Goal: Task Accomplishment & Management: Manage account settings

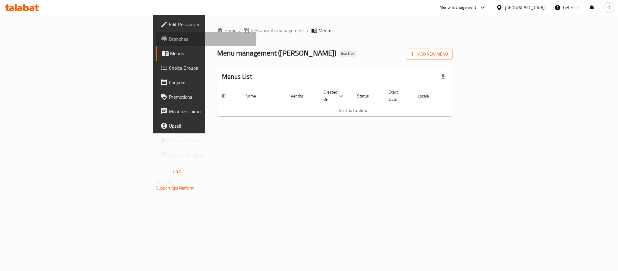
click at [169, 40] on span "Branches" at bounding box center [210, 38] width 83 height 7
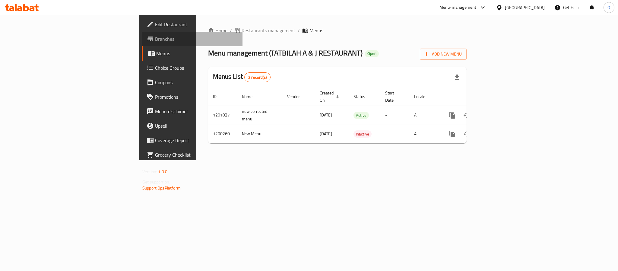
click at [155, 41] on span "Branches" at bounding box center [196, 38] width 83 height 7
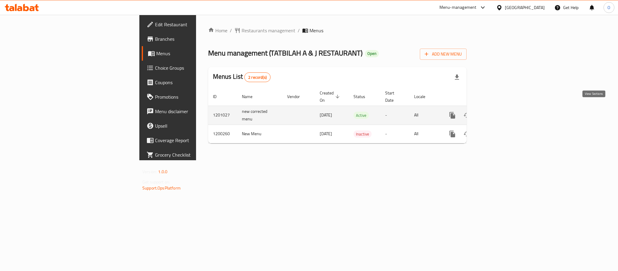
click at [499, 113] on icon "enhanced table" at bounding box center [495, 115] width 5 height 5
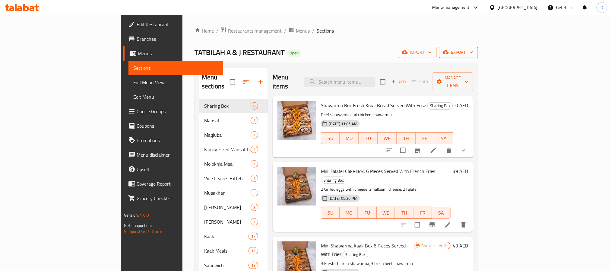
drag, startPoint x: 572, startPoint y: 63, endPoint x: 563, endPoint y: 57, distance: 11.1
click at [478, 53] on div "import export" at bounding box center [438, 52] width 80 height 11
click at [474, 52] on span "export" at bounding box center [458, 53] width 29 height 8
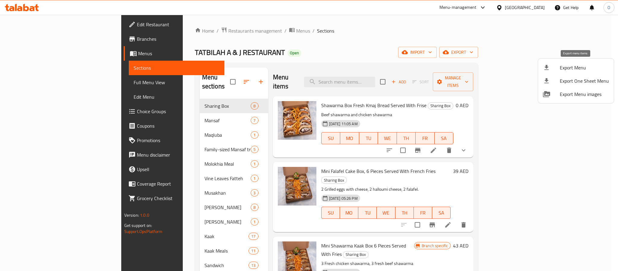
click at [570, 70] on span "Export Menu" at bounding box center [584, 67] width 49 height 7
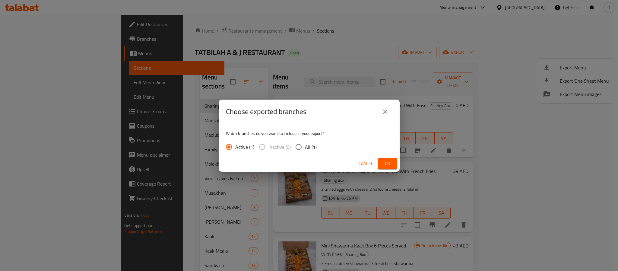
click at [378, 164] on button "Ok" at bounding box center [387, 163] width 19 height 11
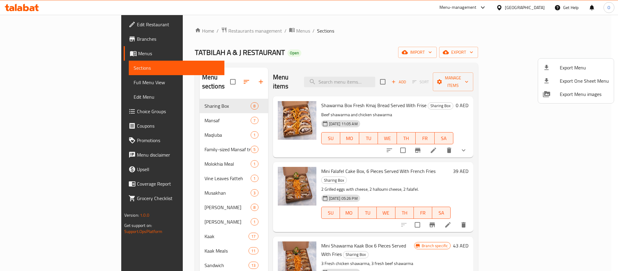
click at [31, 41] on div at bounding box center [309, 135] width 618 height 271
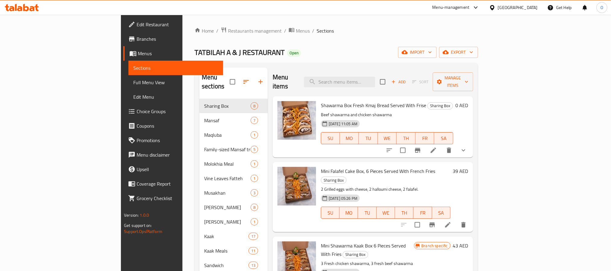
click at [137, 41] on span "Branches" at bounding box center [177, 38] width 81 height 7
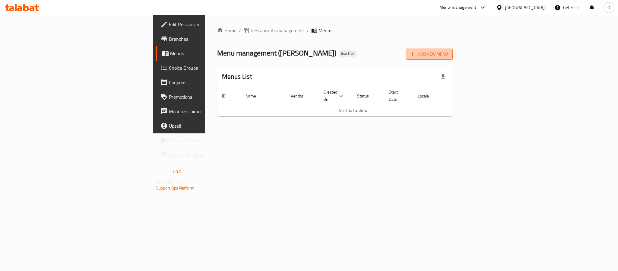
click at [448, 58] on span "Add New Menu" at bounding box center [429, 54] width 37 height 8
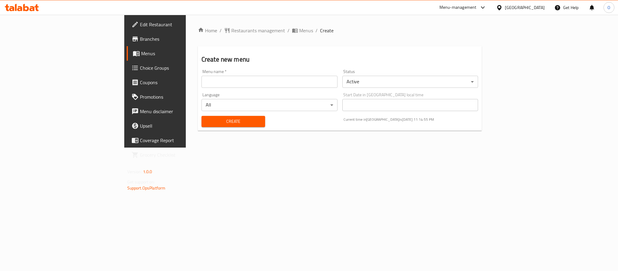
click at [199, 88] on div "Menu name   * Menu name *" at bounding box center [269, 78] width 141 height 23
click at [202, 85] on input "text" at bounding box center [270, 82] width 136 height 12
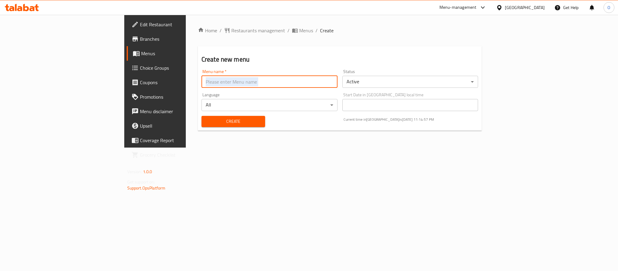
type input "[DATE]"
click at [202, 116] on button "Create" at bounding box center [234, 121] width 64 height 11
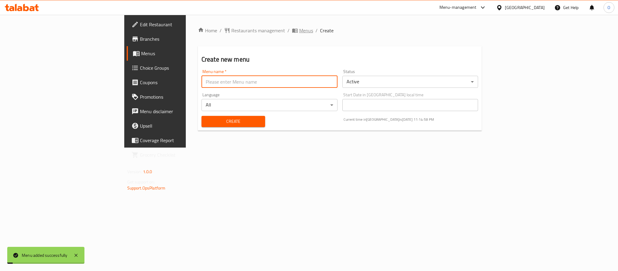
click at [299, 31] on span "Menus" at bounding box center [306, 30] width 14 height 7
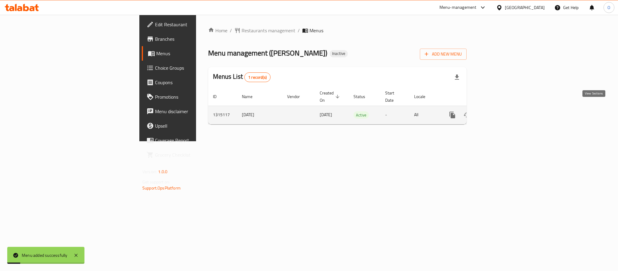
click at [500, 111] on icon "enhanced table" at bounding box center [496, 114] width 7 height 7
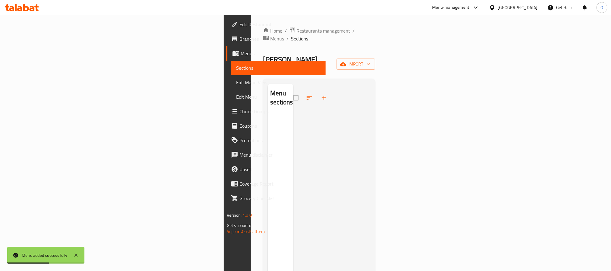
click at [375, 43] on div "Home / Restaurants management / Menus / Sections Salah Al Deen - Kaak Inactive …" at bounding box center [319, 193] width 112 height 333
click at [371, 60] on span "import" at bounding box center [356, 64] width 29 height 8
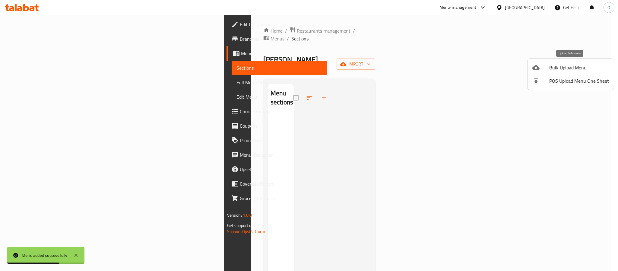
click at [541, 72] on li "Bulk Upload Menu" at bounding box center [571, 67] width 86 height 13
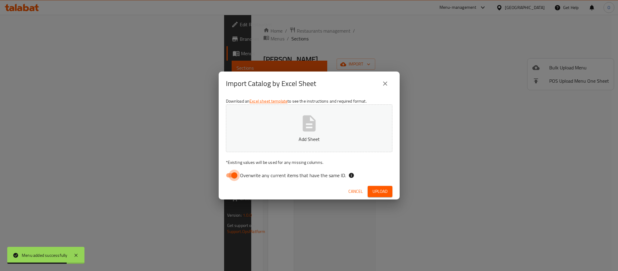
click at [236, 177] on input "Overwrite any current items that have the same ID." at bounding box center [234, 175] width 34 height 11
checkbox input "false"
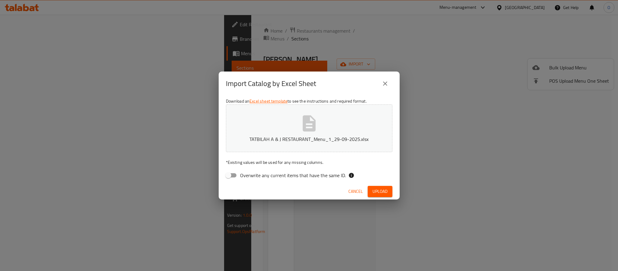
click at [392, 191] on div "Cancel Upload" at bounding box center [309, 192] width 181 height 16
click at [388, 189] on button "Upload" at bounding box center [380, 191] width 25 height 11
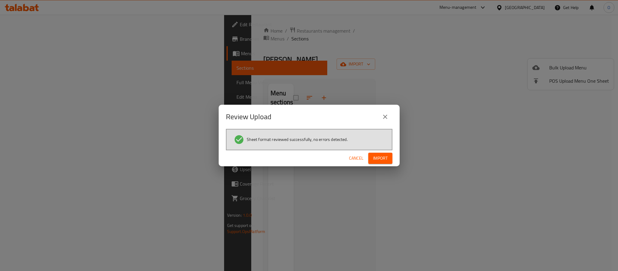
click at [387, 158] on span "Import" at bounding box center [380, 159] width 14 height 8
click at [355, 155] on span "Cancel" at bounding box center [356, 159] width 14 height 8
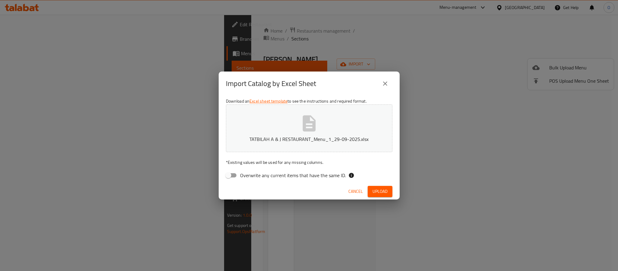
click at [384, 88] on button "close" at bounding box center [385, 83] width 14 height 14
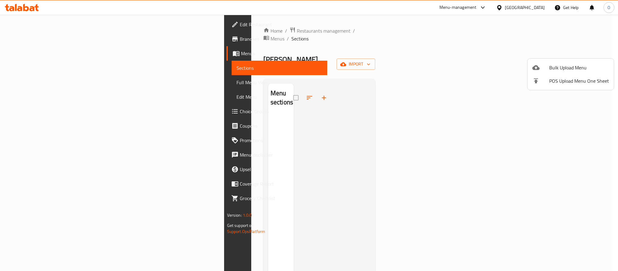
click at [30, 45] on div at bounding box center [309, 135] width 618 height 271
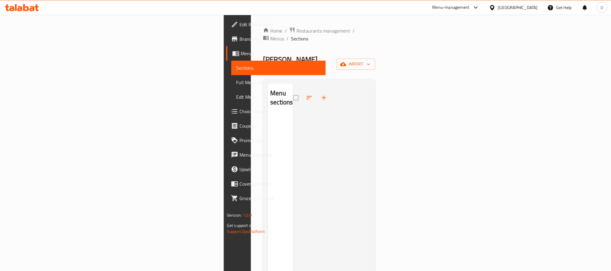
click at [240, 40] on span "Branches" at bounding box center [280, 38] width 81 height 7
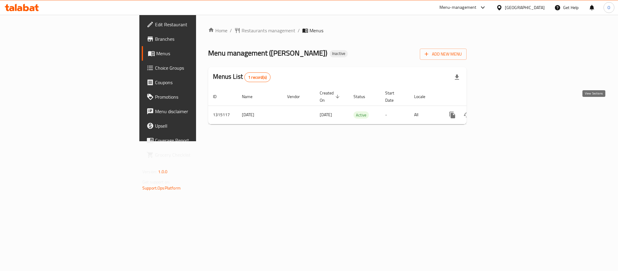
click at [503, 110] on link "enhanced table" at bounding box center [496, 115] width 14 height 14
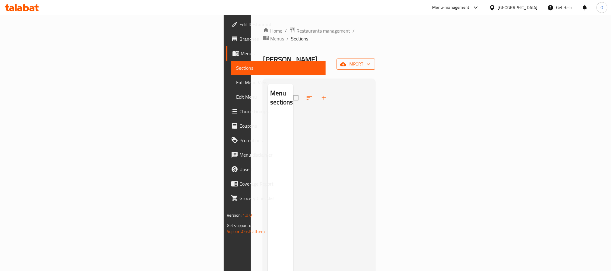
click at [371, 60] on span "import" at bounding box center [356, 64] width 29 height 8
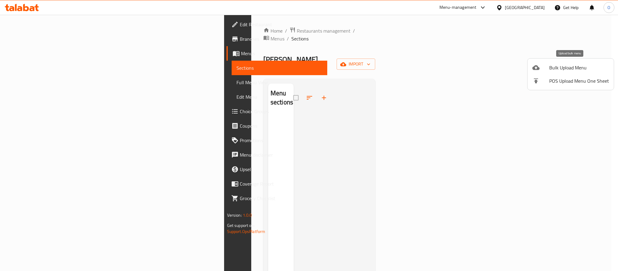
click at [564, 63] on li "Bulk Upload Menu" at bounding box center [571, 67] width 86 height 13
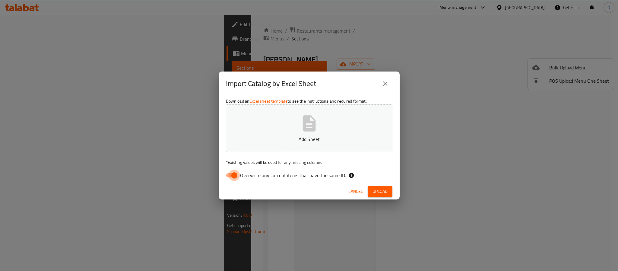
click at [231, 177] on input "Overwrite any current items that have the same ID." at bounding box center [234, 175] width 34 height 11
checkbox input "false"
click at [379, 190] on span "Upload" at bounding box center [380, 192] width 15 height 8
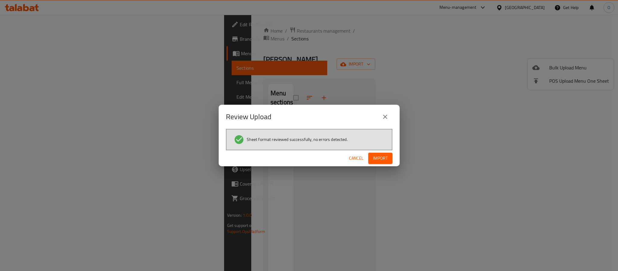
click at [367, 152] on div "Cancel Import" at bounding box center [309, 158] width 181 height 16
click at [388, 155] on button "Import" at bounding box center [381, 158] width 24 height 11
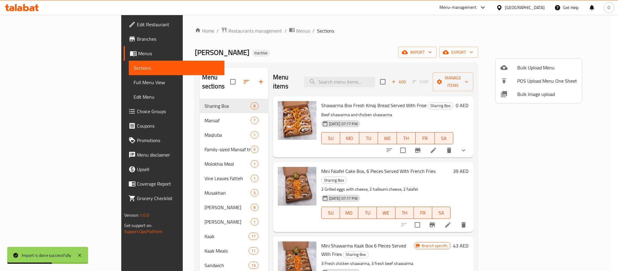
click at [30, 45] on div at bounding box center [309, 135] width 618 height 271
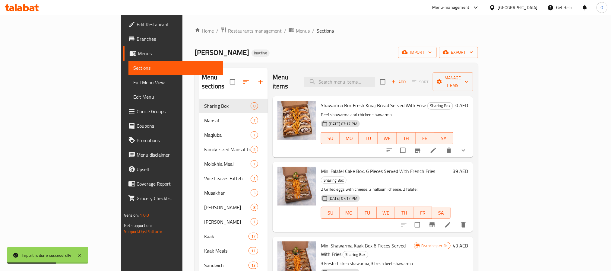
click at [137, 38] on span "Branches" at bounding box center [177, 38] width 81 height 7
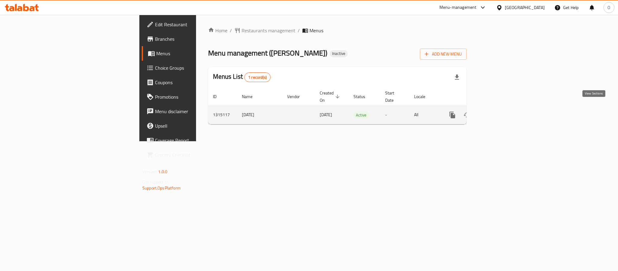
click at [500, 111] on icon "enhanced table" at bounding box center [496, 114] width 7 height 7
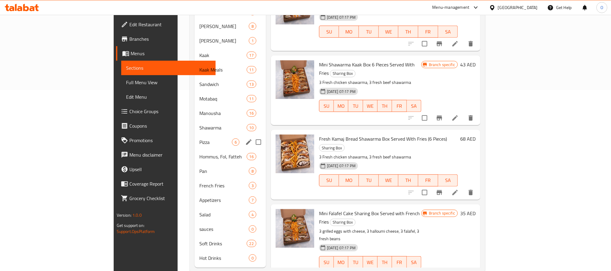
scroll to position [185, 0]
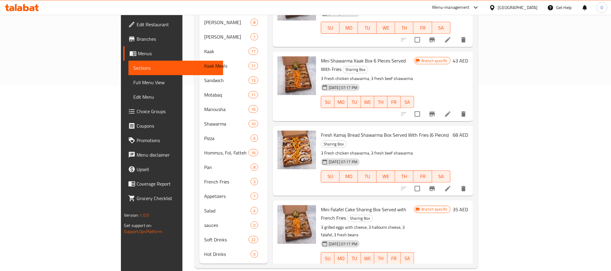
click at [137, 39] on span "Branches" at bounding box center [177, 38] width 81 height 7
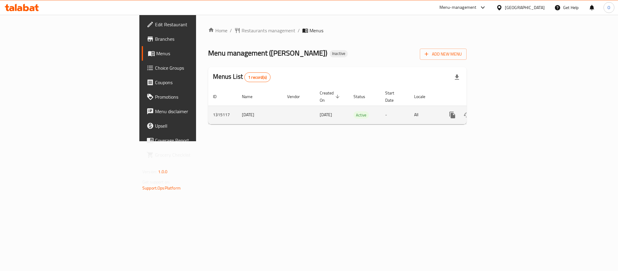
click at [500, 111] on icon "enhanced table" at bounding box center [496, 114] width 7 height 7
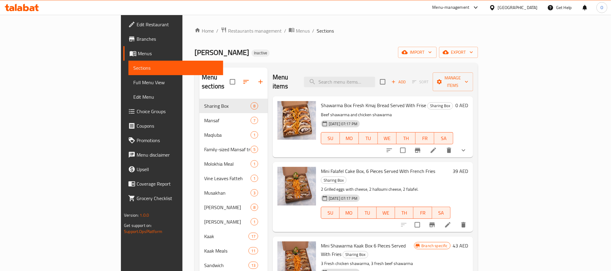
click at [255, 62] on div "Home / Restaurants management / Menus / Sections Salah Al Deen - Kaak Inactive …" at bounding box center [337, 240] width 284 height 427
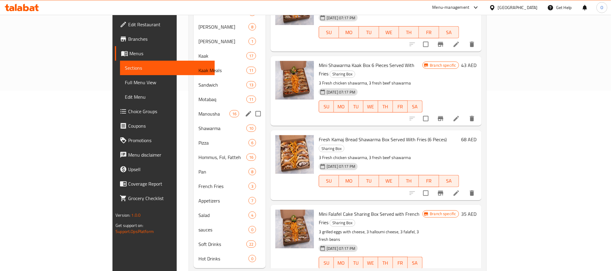
scroll to position [181, 0]
click at [199, 153] on span "Hommus, Fol, Fatteh" at bounding box center [214, 156] width 31 height 7
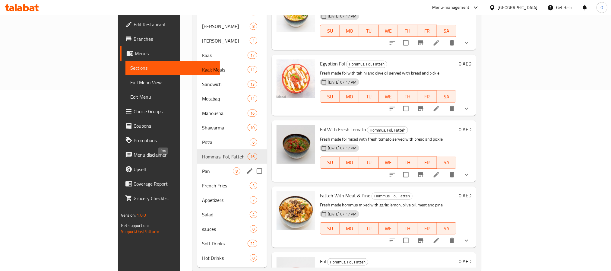
click at [202, 168] on span "Pan" at bounding box center [217, 171] width 31 height 7
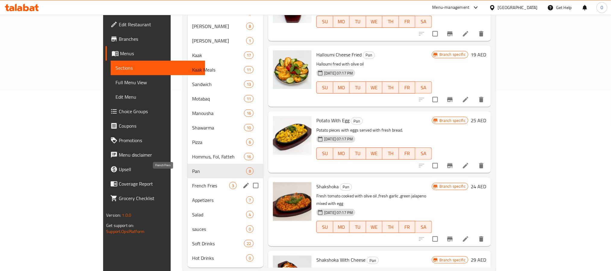
click at [193, 182] on span "French Fries" at bounding box center [211, 185] width 37 height 7
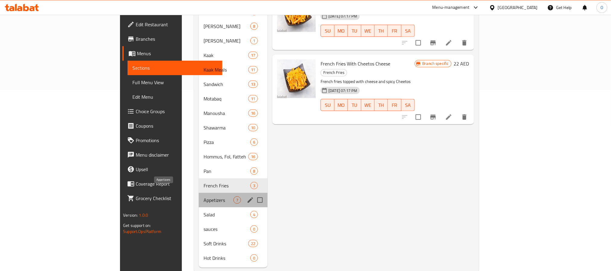
click at [204, 196] on span "Appetizers" at bounding box center [219, 199] width 30 height 7
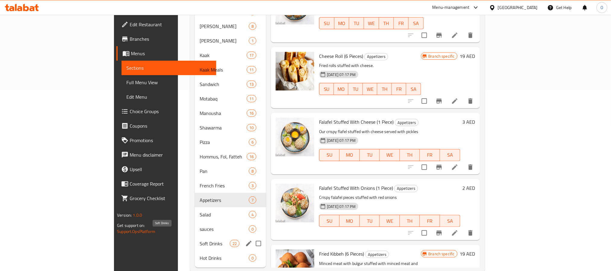
click at [200, 240] on span "Soft Drinks" at bounding box center [215, 243] width 30 height 7
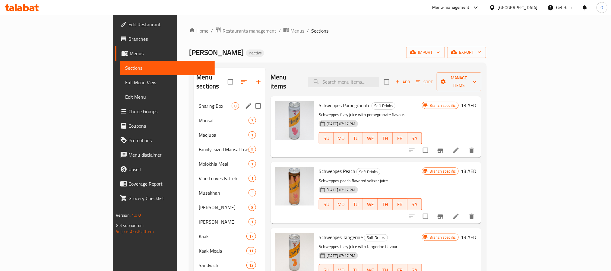
drag, startPoint x: 157, startPoint y: 92, endPoint x: 148, endPoint y: 102, distance: 13.5
click at [194, 99] on div "Sharing Box 8" at bounding box center [230, 106] width 72 height 14
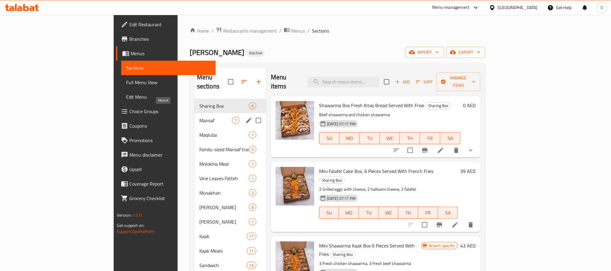
click at [200, 117] on span "Mansaf" at bounding box center [216, 120] width 33 height 7
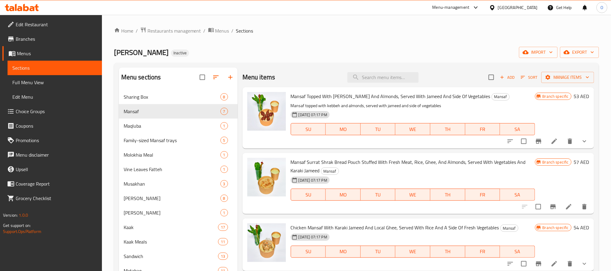
click at [349, 62] on div "Home / Restaurants management / Menus / Sections Salah Al Deen - Kaak Inactive …" at bounding box center [356, 236] width 485 height 418
click at [136, 131] on div "Maqluba 1" at bounding box center [178, 126] width 119 height 14
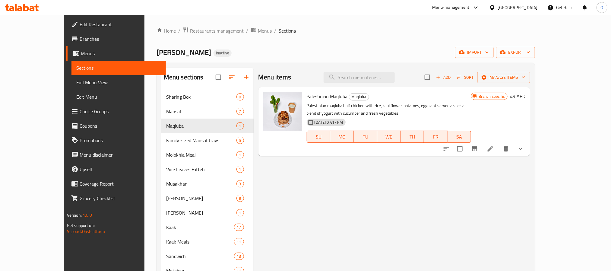
click at [284, 43] on div "Home / Restaurants management / Menus / Sections Salah Al Deen - Kaak Inactive …" at bounding box center [346, 236] width 379 height 418
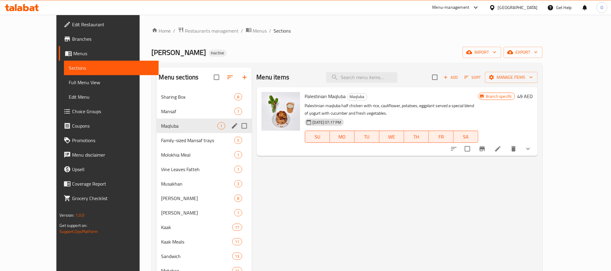
click at [161, 142] on span "Family-sized Mansaf trays" at bounding box center [197, 140] width 73 height 7
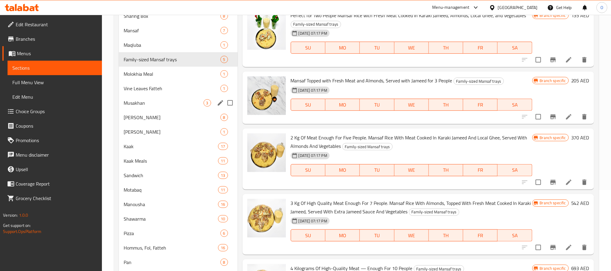
scroll to position [91, 0]
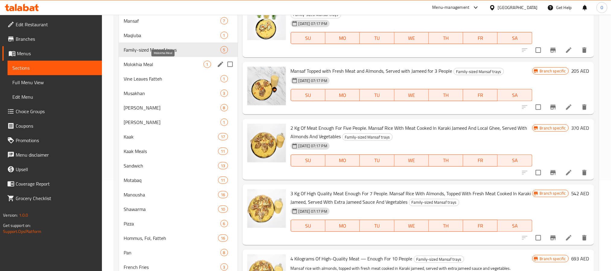
click at [164, 67] on span "Molokhia Meal" at bounding box center [164, 64] width 80 height 7
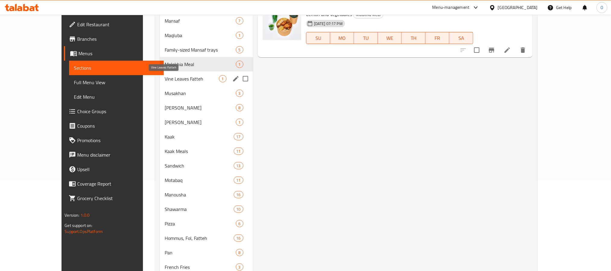
click at [174, 79] on span "Vine Leaves Fatteh" at bounding box center [192, 78] width 54 height 7
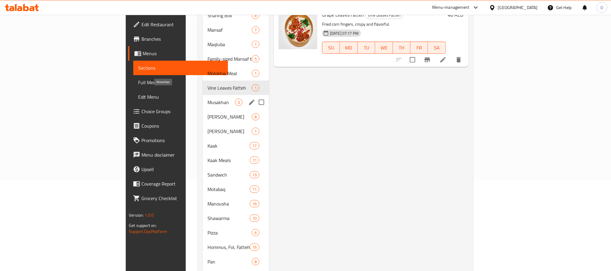
click at [208, 99] on span "Musakhan" at bounding box center [221, 102] width 27 height 7
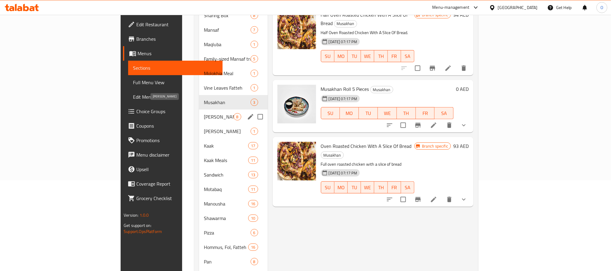
click at [204, 113] on span "Manousha Kaak" at bounding box center [219, 116] width 30 height 7
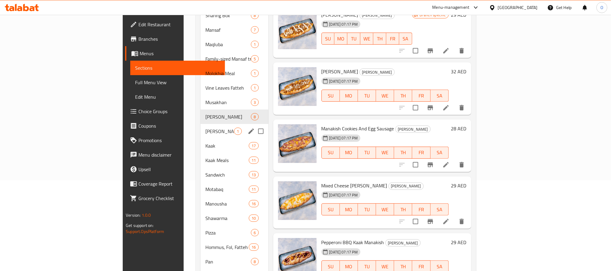
click at [206, 128] on span "Mashrouh Bread Manakish" at bounding box center [220, 131] width 29 height 7
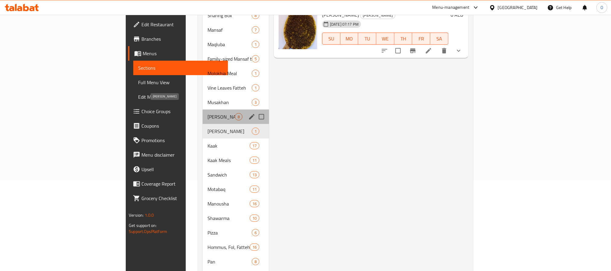
click at [208, 113] on span "Manousha Kaak" at bounding box center [221, 116] width 27 height 7
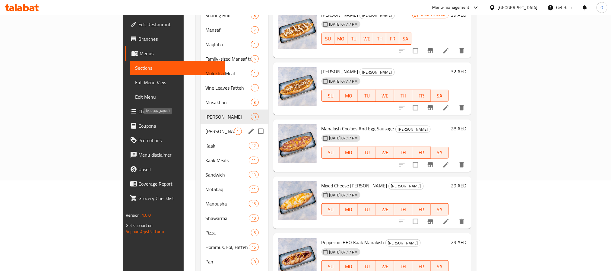
click at [206, 128] on span "Mashrouh Bread Manakish" at bounding box center [220, 131] width 29 height 7
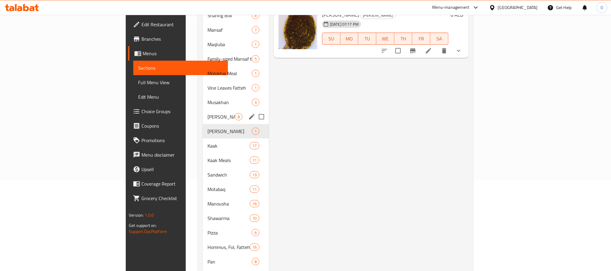
click at [203, 110] on div "Manousha Kaak 8" at bounding box center [236, 117] width 66 height 14
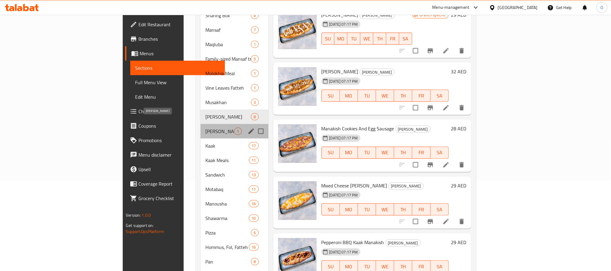
click at [206, 128] on span "Mashrouh Bread Manakish" at bounding box center [220, 131] width 29 height 7
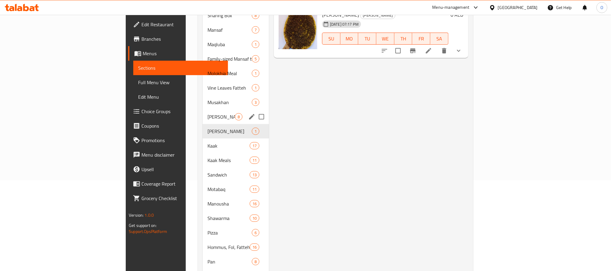
click at [203, 113] on div "Manousha Kaak 8" at bounding box center [236, 117] width 66 height 14
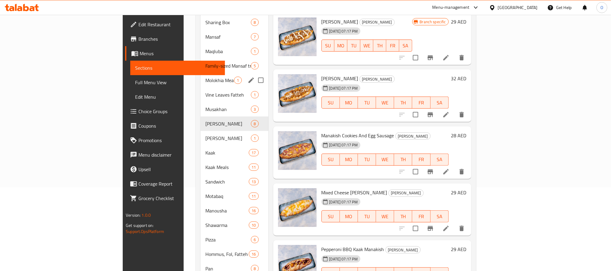
scroll to position [91, 0]
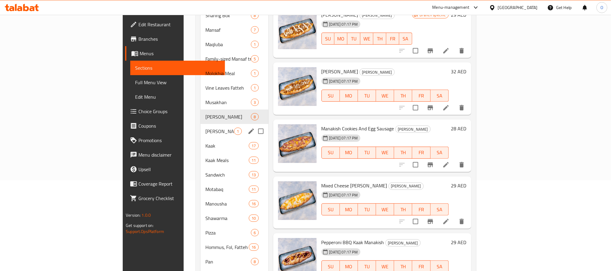
click at [201, 126] on div "Mashrouh Bread Manakish 1" at bounding box center [235, 131] width 68 height 14
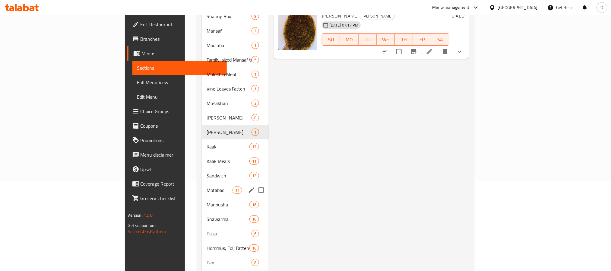
scroll to position [91, 0]
click at [207, 142] on span "Kaak" at bounding box center [220, 145] width 26 height 7
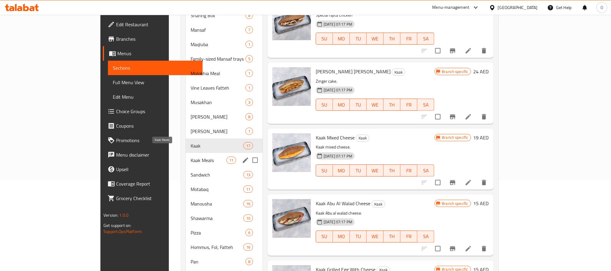
click at [191, 157] on span "Kaak Meals" at bounding box center [209, 160] width 36 height 7
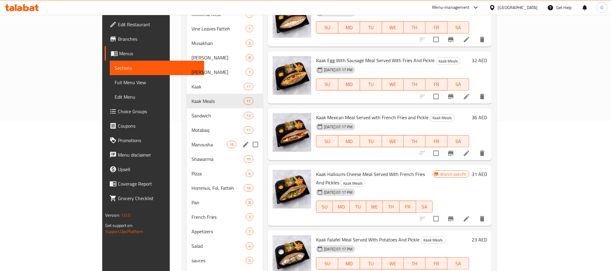
scroll to position [49, 0]
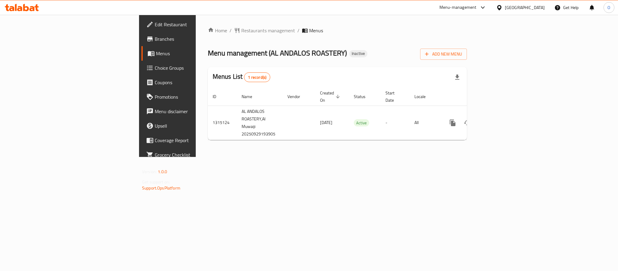
click at [467, 45] on div "Home / Restaurants management / Menus Menu management ( AL ANDALOS ROASTERY ) I…" at bounding box center [337, 86] width 259 height 118
click at [467, 50] on button "Add New Menu" at bounding box center [443, 54] width 47 height 11
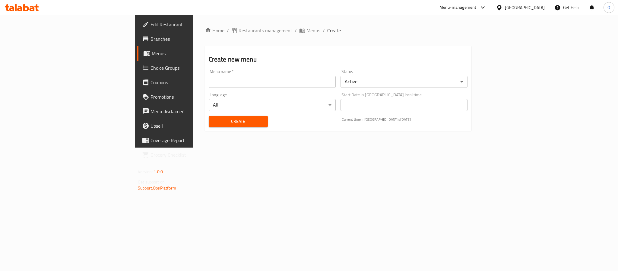
click at [324, 77] on input "text" at bounding box center [272, 82] width 127 height 12
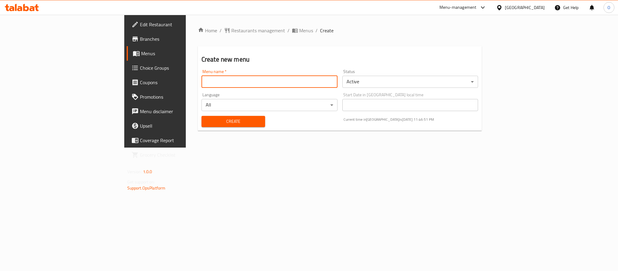
type input "[DATE]"
click at [202, 116] on button "Create" at bounding box center [234, 121] width 64 height 11
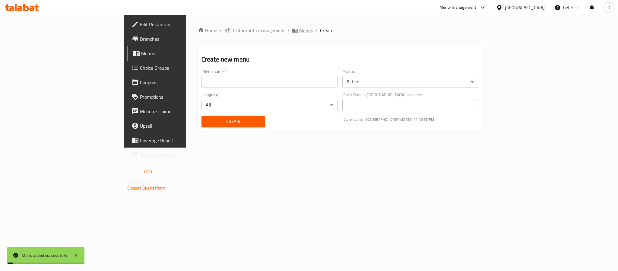
click at [299, 29] on span "Menus" at bounding box center [306, 30] width 14 height 7
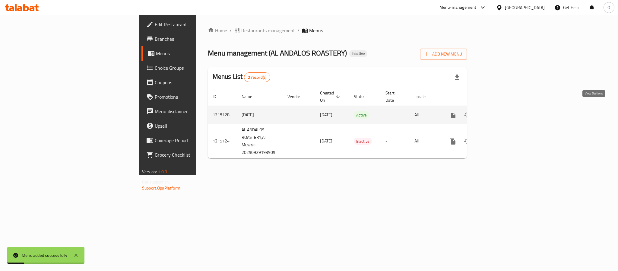
click at [499, 112] on icon "enhanced table" at bounding box center [496, 114] width 5 height 5
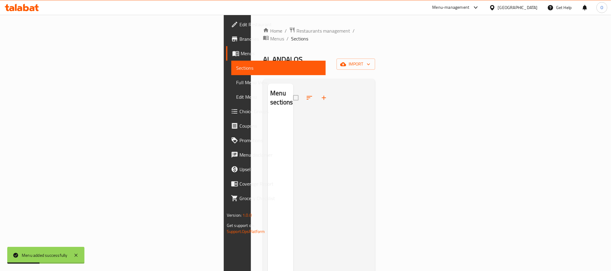
click at [375, 59] on div "Home / Restaurants management / Menus / Sections AL ANDALOS ROASTERY Inactive i…" at bounding box center [319, 193] width 112 height 333
click at [346, 61] on icon "button" at bounding box center [343, 64] width 6 height 6
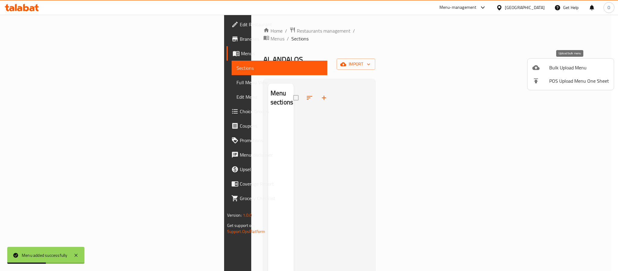
drag, startPoint x: 558, startPoint y: 70, endPoint x: 555, endPoint y: 72, distance: 3.8
click at [555, 72] on li "Bulk Upload Menu" at bounding box center [571, 67] width 86 height 13
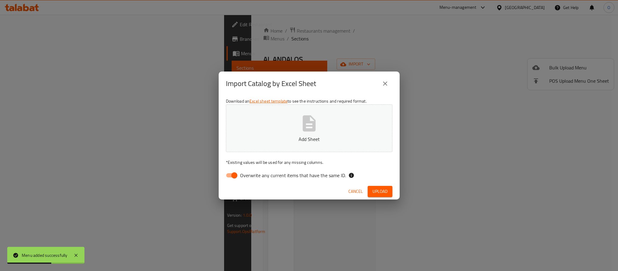
click at [237, 169] on div "Download an Excel sheet template to see the instructions and required format. A…" at bounding box center [309, 140] width 181 height 88
click at [237, 170] on input "Overwrite any current items that have the same ID." at bounding box center [234, 175] width 34 height 11
checkbox input "false"
click at [382, 194] on span "Upload" at bounding box center [380, 192] width 15 height 8
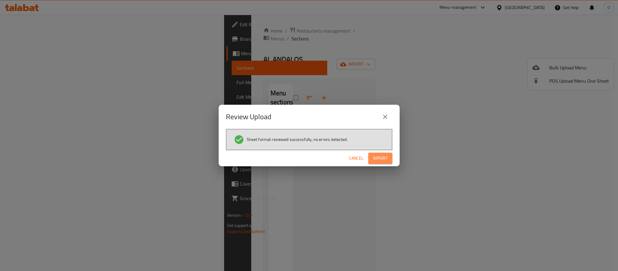
click at [371, 161] on button "Import" at bounding box center [381, 158] width 24 height 11
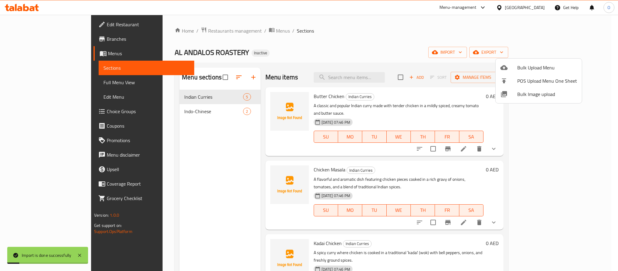
click at [37, 81] on div at bounding box center [309, 135] width 618 height 271
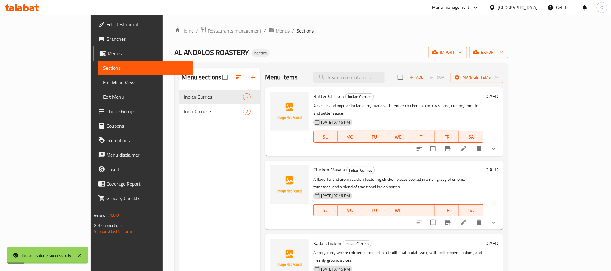
click at [103, 81] on span "Full Menu View" at bounding box center [145, 82] width 85 height 7
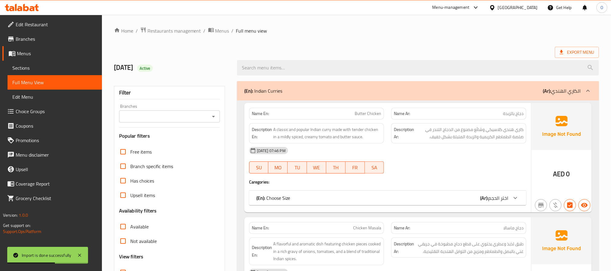
click at [18, 59] on link "Menus" at bounding box center [52, 53] width 100 height 14
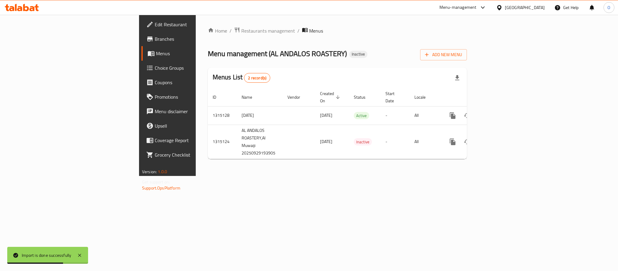
click at [155, 67] on span "Choice Groups" at bounding box center [196, 67] width 83 height 7
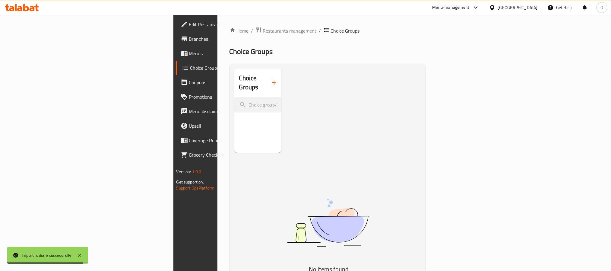
click at [189, 53] on span "Menus" at bounding box center [229, 53] width 81 height 7
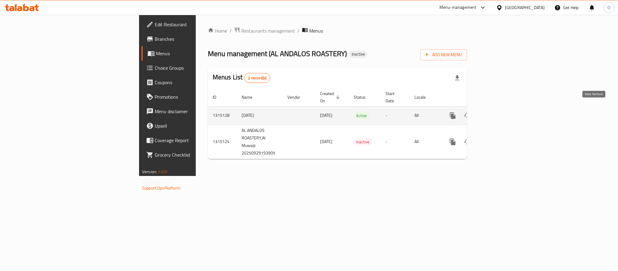
click at [504, 113] on link "enhanced table" at bounding box center [496, 115] width 14 height 14
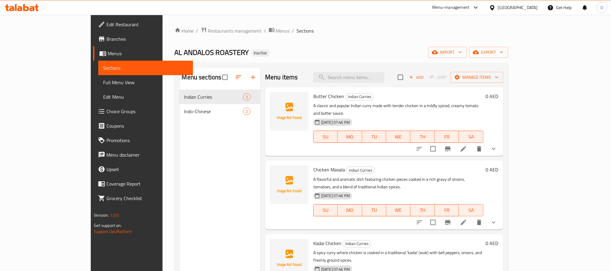
click at [103, 79] on span "Full Menu View" at bounding box center [145, 82] width 85 height 7
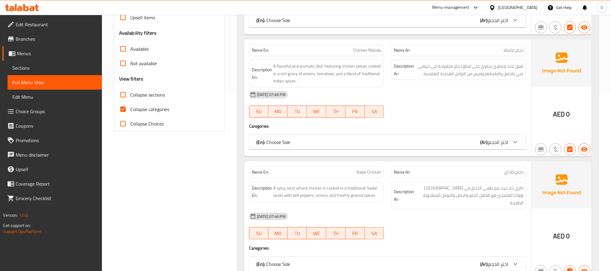
scroll to position [181, 0]
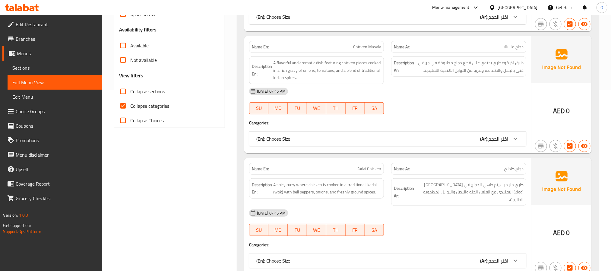
click at [164, 100] on label "Collapse categories" at bounding box center [142, 106] width 53 height 14
click at [130, 100] on input "Collapse categories" at bounding box center [123, 106] width 14 height 14
checkbox input "false"
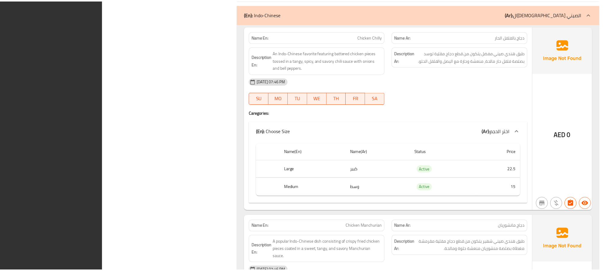
scroll to position [1195, 0]
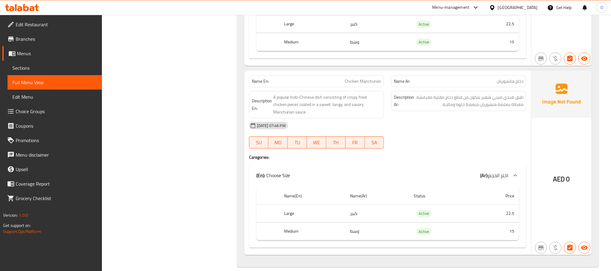
click at [39, 36] on span "Branches" at bounding box center [56, 38] width 81 height 7
